Goal: Task Accomplishment & Management: Manage account settings

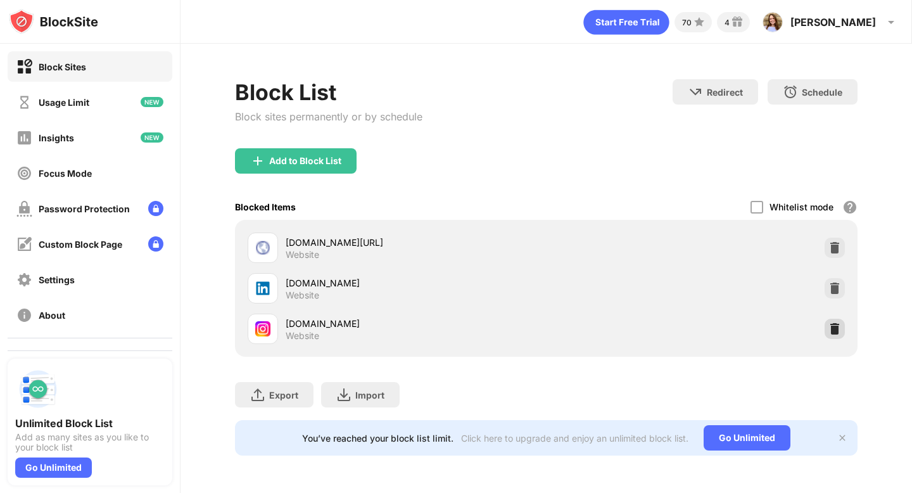
click at [835, 328] on img at bounding box center [834, 328] width 13 height 13
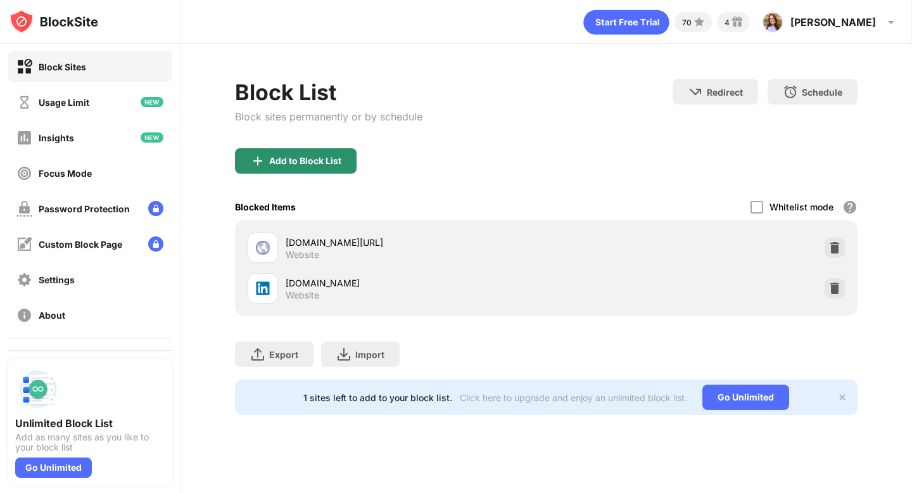
click at [312, 162] on div "Add to Block List" at bounding box center [305, 161] width 72 height 10
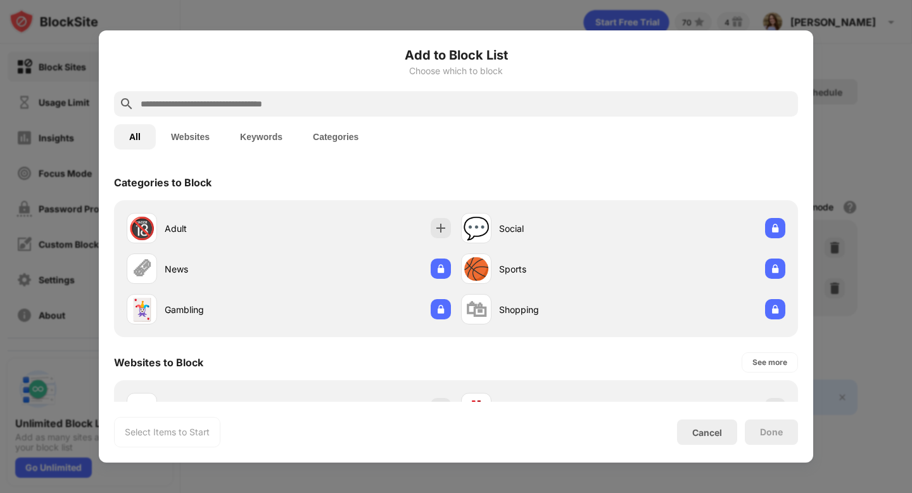
click at [209, 107] on input "text" at bounding box center [465, 103] width 653 height 15
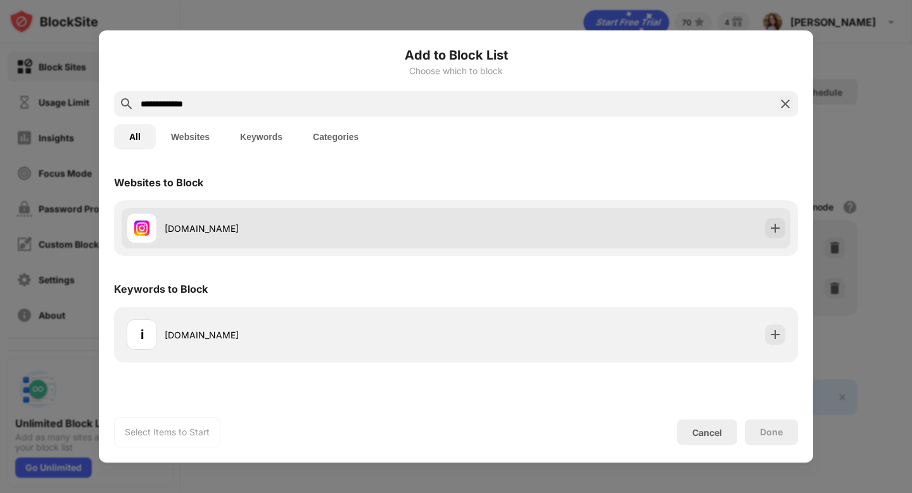
type input "**********"
click at [205, 218] on div "[DOMAIN_NAME]" at bounding box center [291, 228] width 329 height 30
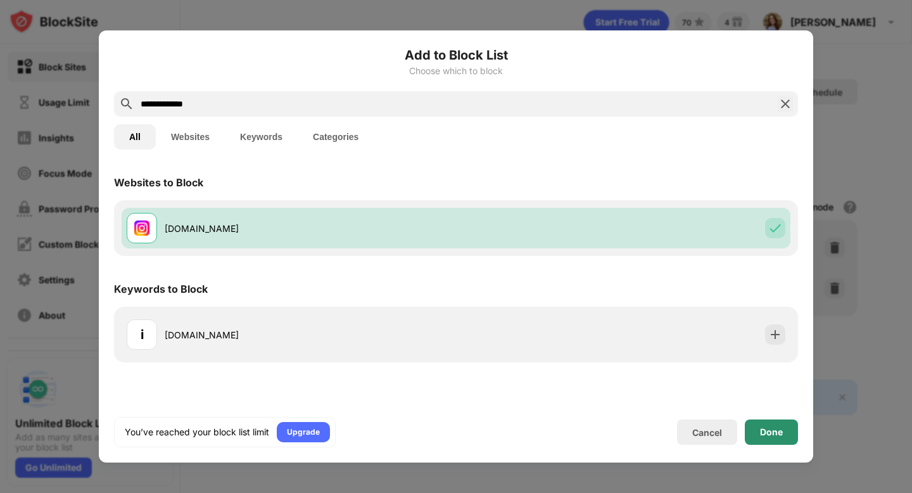
click at [755, 432] on div "Done" at bounding box center [771, 431] width 53 height 25
